Goal: Information Seeking & Learning: Check status

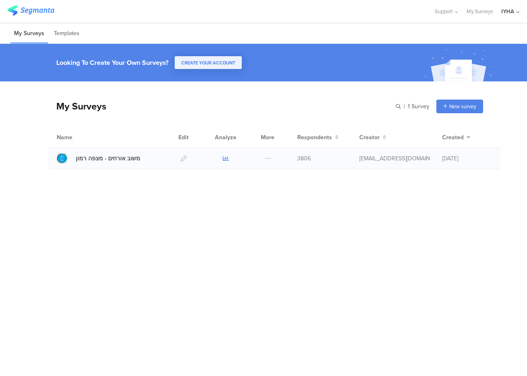
click at [226, 158] on icon at bounding box center [226, 159] width 6 height 6
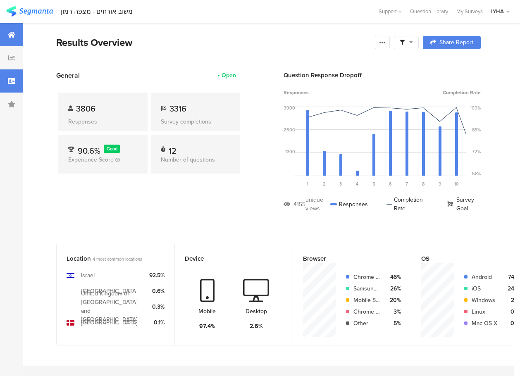
click at [15, 82] on icon at bounding box center [11, 81] width 7 height 7
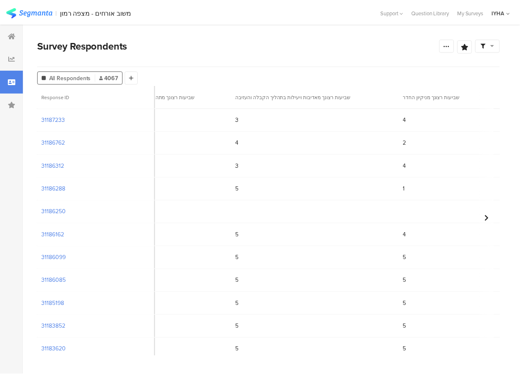
scroll to position [0, 881]
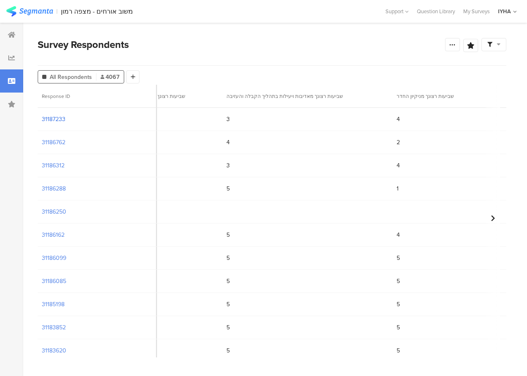
click at [57, 120] on section "31187233" at bounding box center [54, 119] width 24 height 9
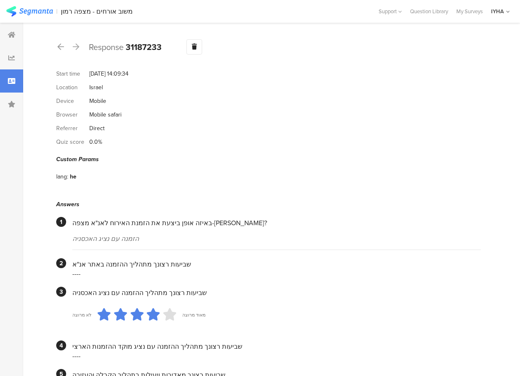
click at [77, 46] on icon at bounding box center [76, 46] width 7 height 7
click at [59, 47] on icon at bounding box center [60, 46] width 7 height 7
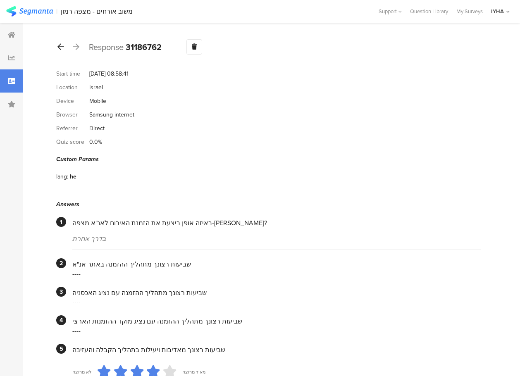
click at [62, 45] on icon at bounding box center [60, 46] width 7 height 7
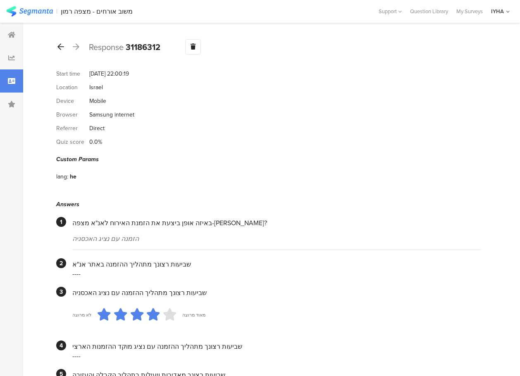
click at [59, 47] on icon at bounding box center [60, 46] width 7 height 7
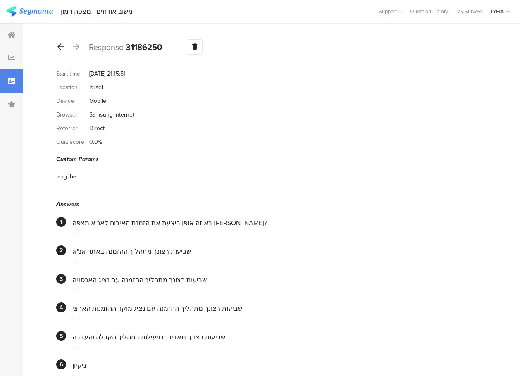
click at [61, 46] on icon at bounding box center [60, 46] width 7 height 7
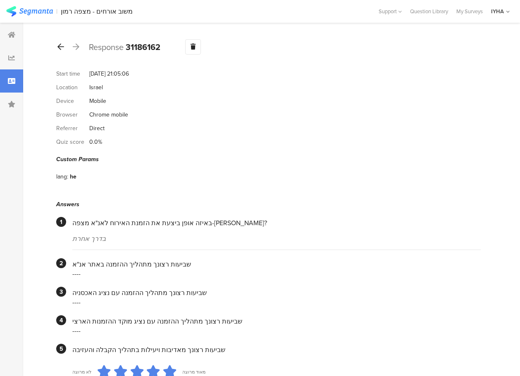
click at [60, 47] on icon at bounding box center [60, 46] width 7 height 7
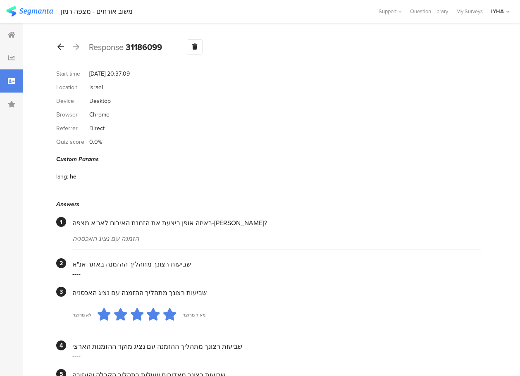
click at [59, 45] on icon at bounding box center [60, 46] width 7 height 7
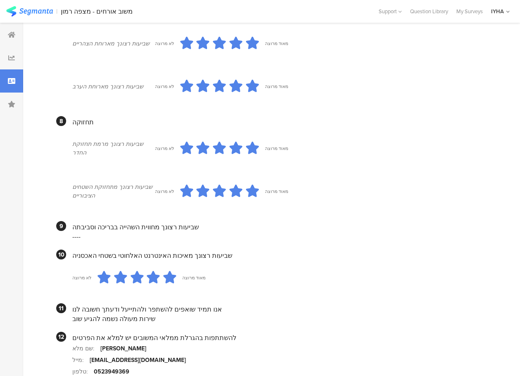
scroll to position [620, 0]
